Goal: Task Accomplishment & Management: Manage account settings

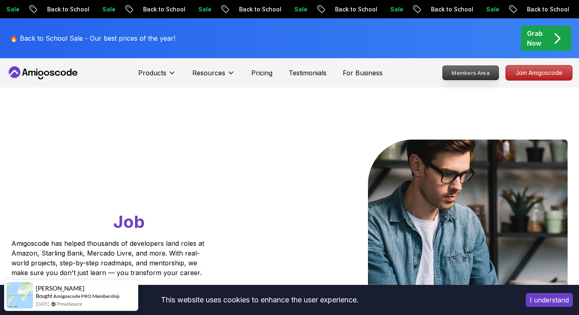
click at [478, 70] on p "Members Area" at bounding box center [471, 73] width 56 height 14
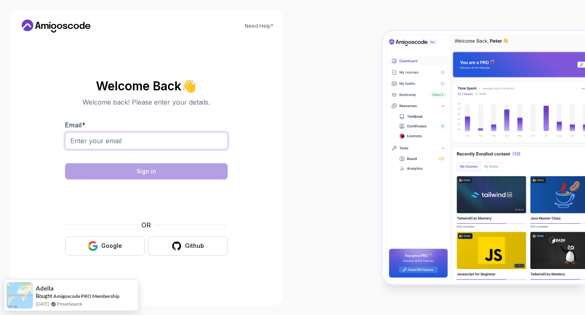
click at [97, 143] on input "Email *" at bounding box center [146, 140] width 163 height 17
type input "shymaajmal@gmail.com"
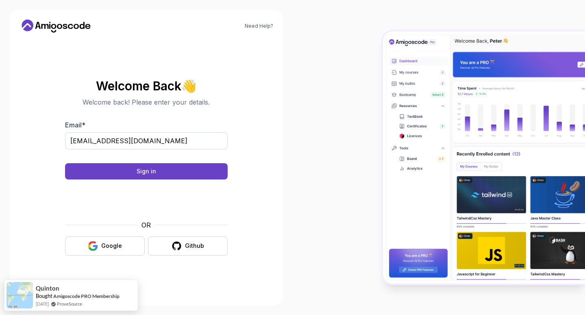
click at [414, 93] on body "Need Help? Welcome Back 👋 Welcome back! Please enter your details. Email * shym…" at bounding box center [292, 157] width 585 height 315
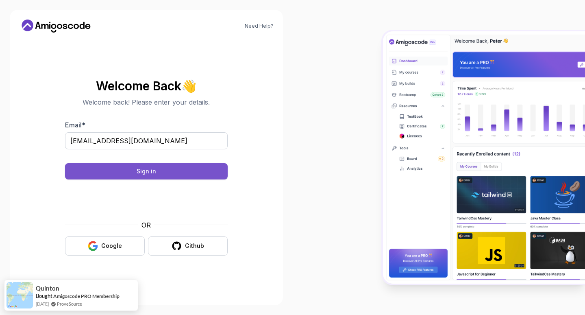
click at [123, 170] on button "Sign in" at bounding box center [146, 171] width 163 height 16
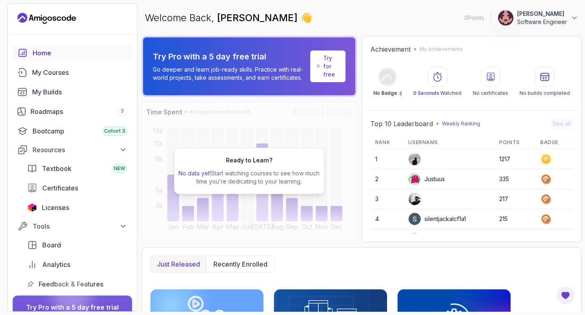
click at [35, 53] on div "Home" at bounding box center [80, 53] width 95 height 10
click at [58, 70] on div "My Courses" at bounding box center [79, 73] width 95 height 10
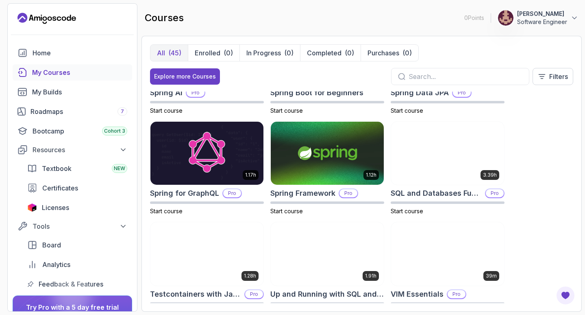
scroll to position [1302, 0]
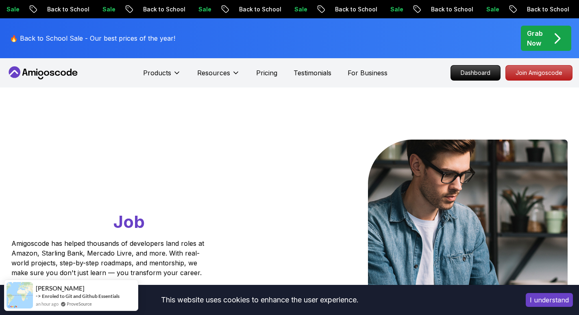
click at [55, 74] on icon at bounding box center [43, 72] width 73 height 13
click at [53, 73] on icon at bounding box center [52, 73] width 4 height 5
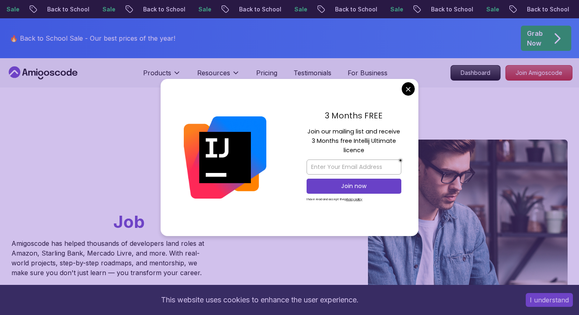
click at [415, 90] on div "3 Months FREE Join our mailing list and receive 3 Months free Intellij Ultimate…" at bounding box center [354, 157] width 129 height 157
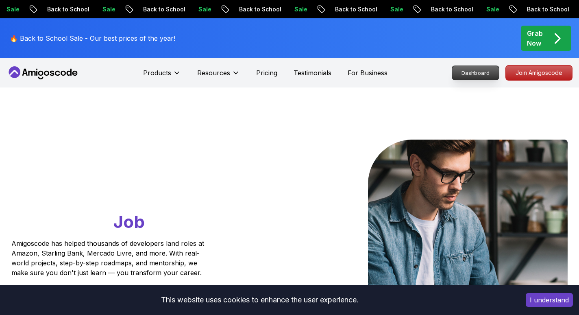
click at [485, 74] on p "Dashboard" at bounding box center [475, 73] width 47 height 14
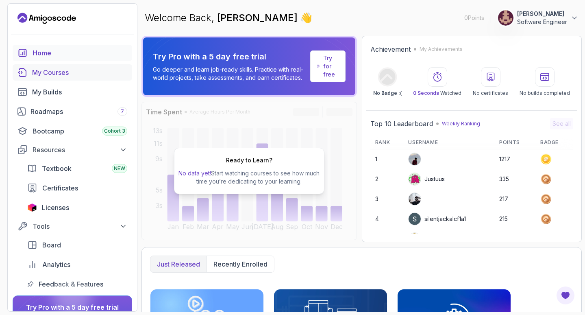
click at [50, 69] on div "My Courses" at bounding box center [79, 73] width 95 height 10
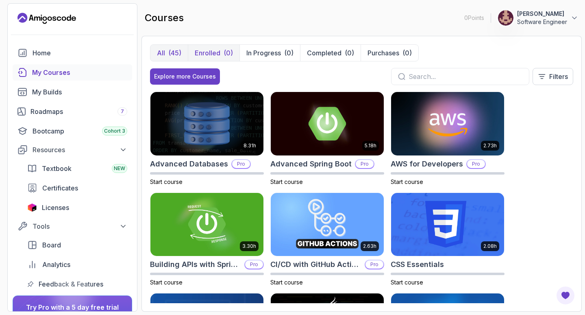
click at [210, 56] on p "Enrolled" at bounding box center [208, 53] width 26 height 10
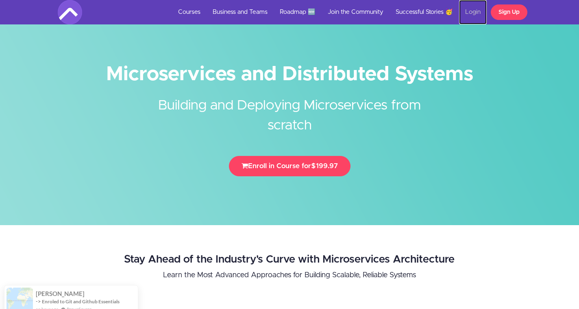
click at [476, 15] on link "Login" at bounding box center [473, 12] width 28 height 24
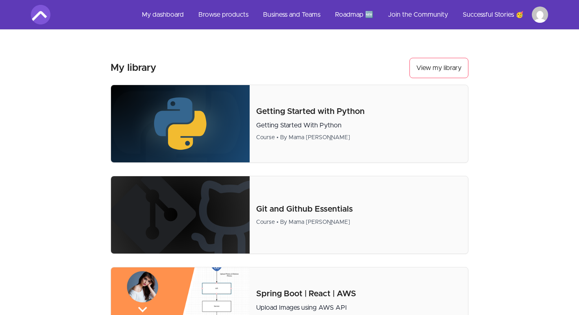
scroll to position [566, 0]
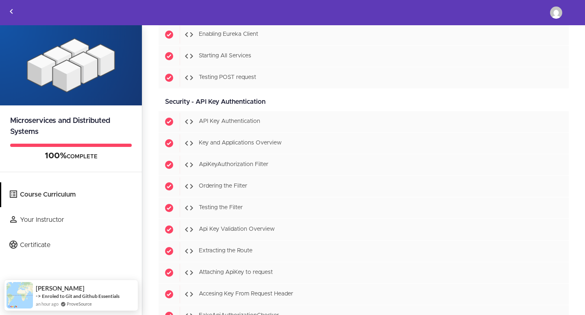
scroll to position [4323, 0]
